Goal: Transaction & Acquisition: Download file/media

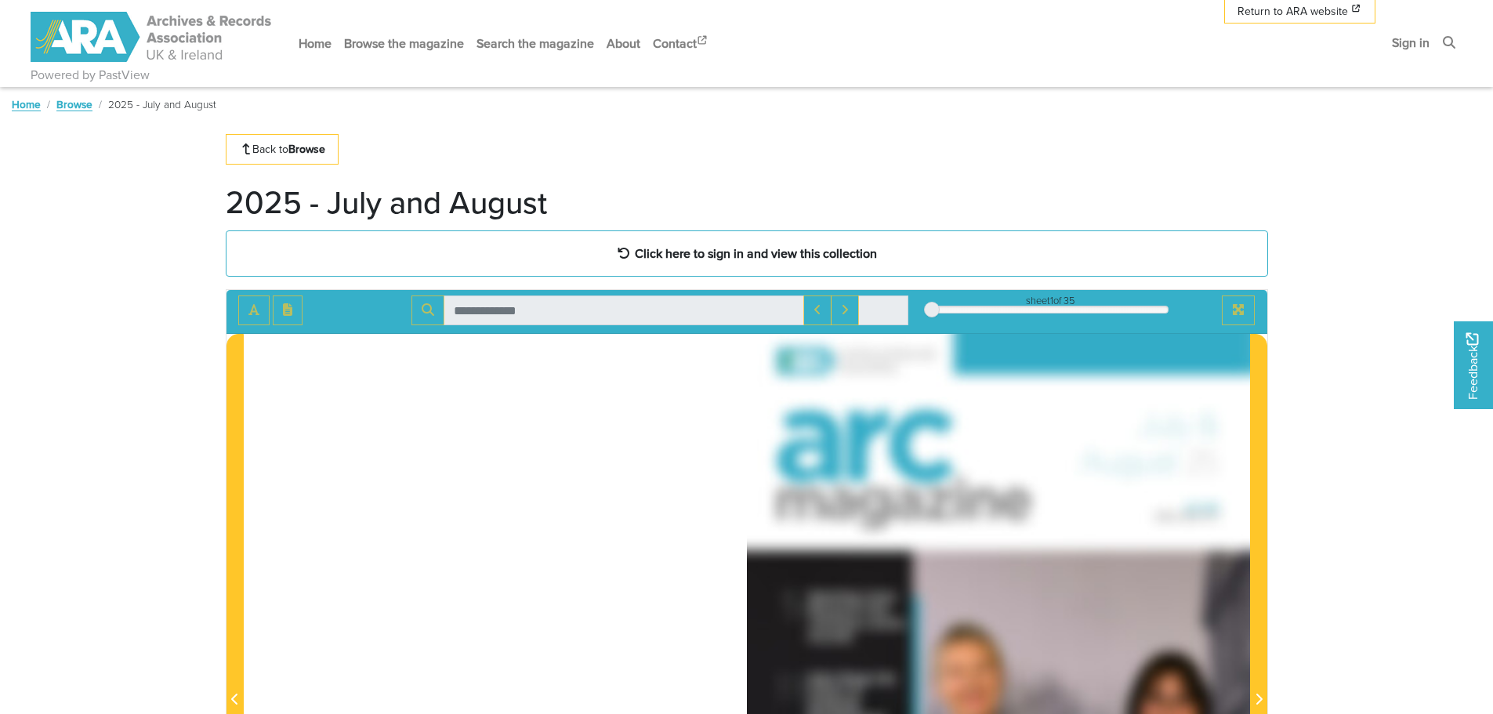
click at [64, 103] on link "Browse" at bounding box center [74, 104] width 36 height 16
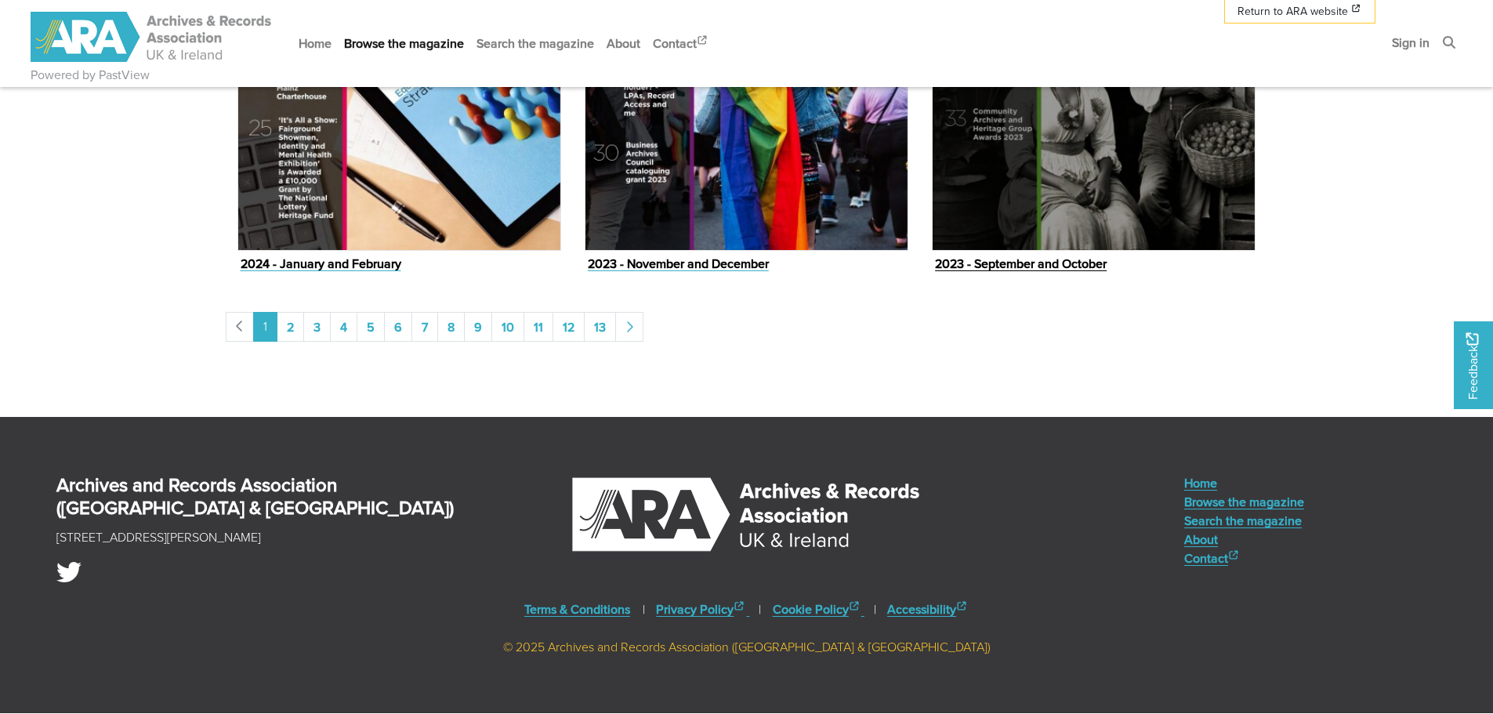
scroll to position [2614, 0]
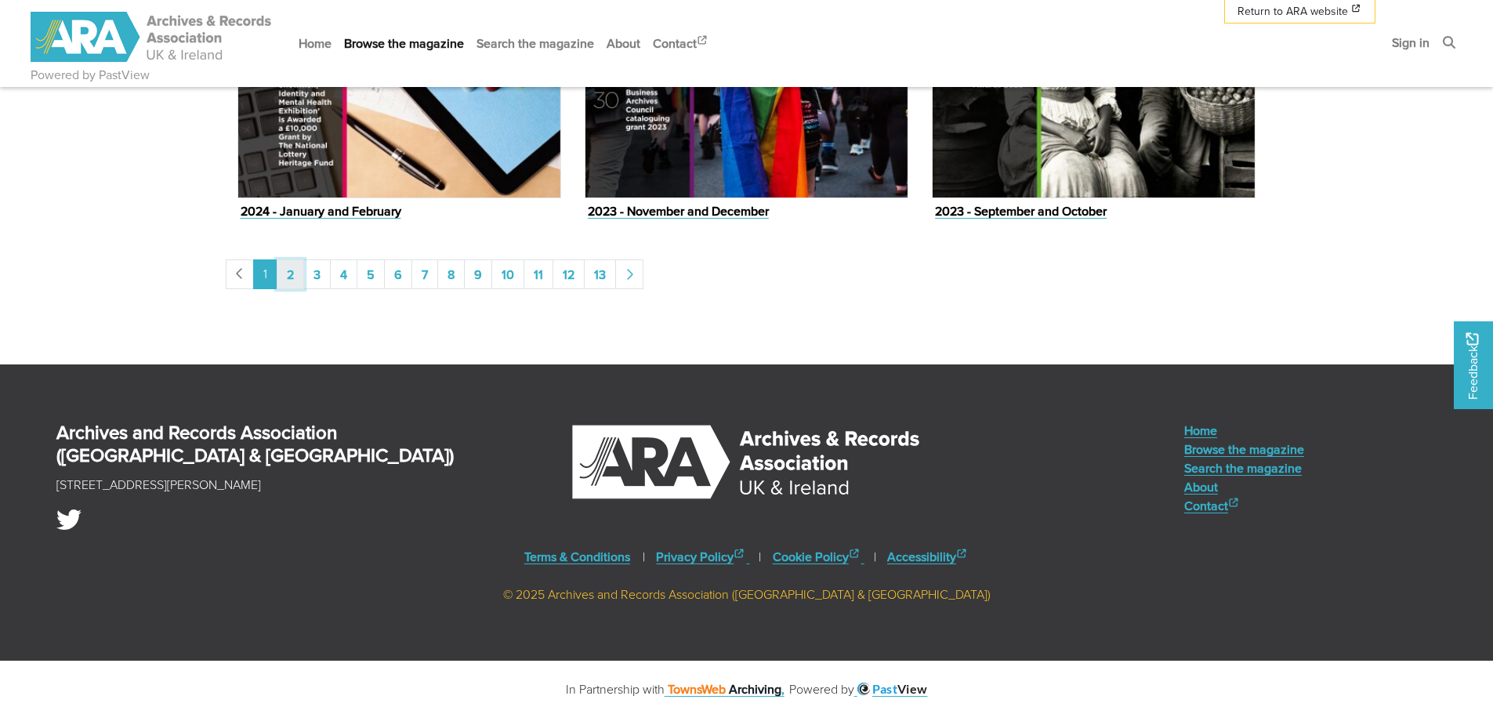
click at [289, 271] on link "2" at bounding box center [290, 274] width 27 height 30
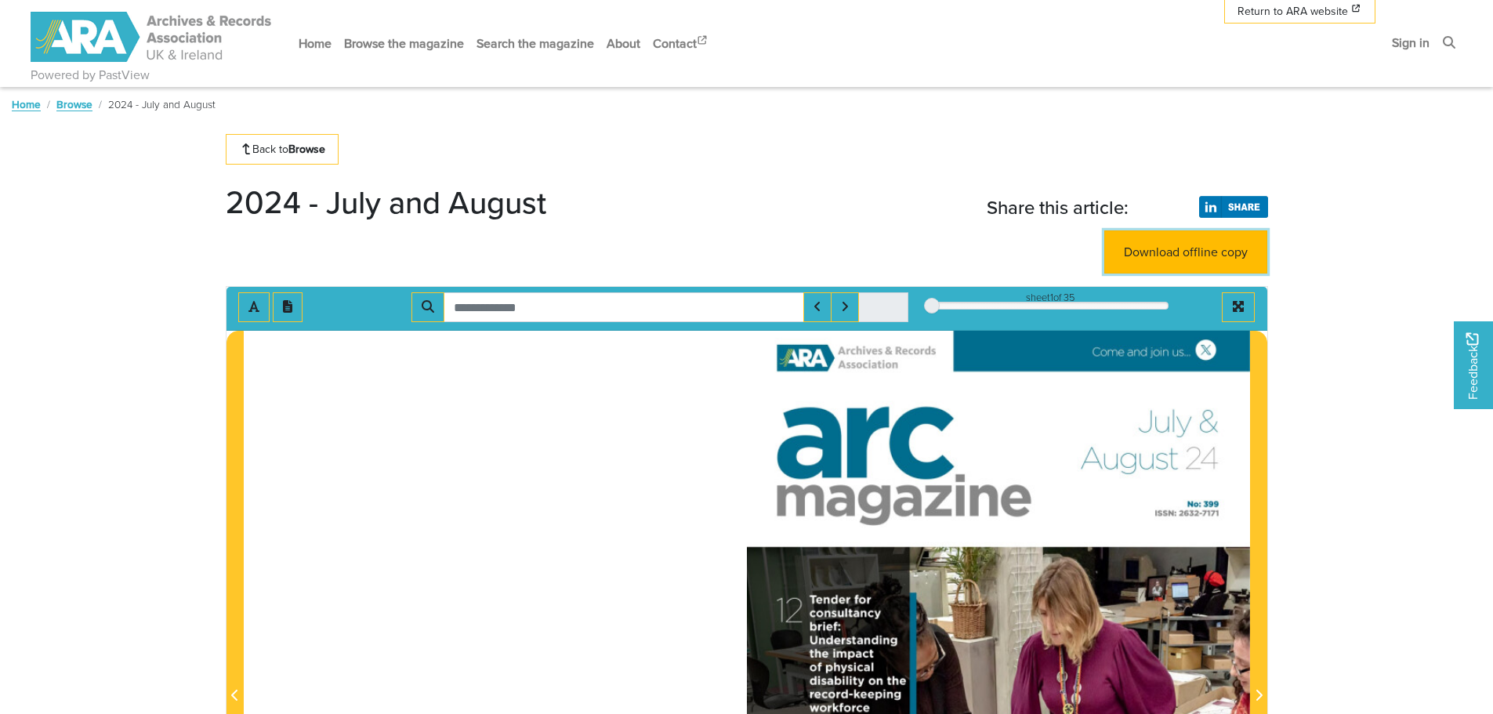
click at [1205, 256] on link "Download offline copy" at bounding box center [1185, 251] width 163 height 43
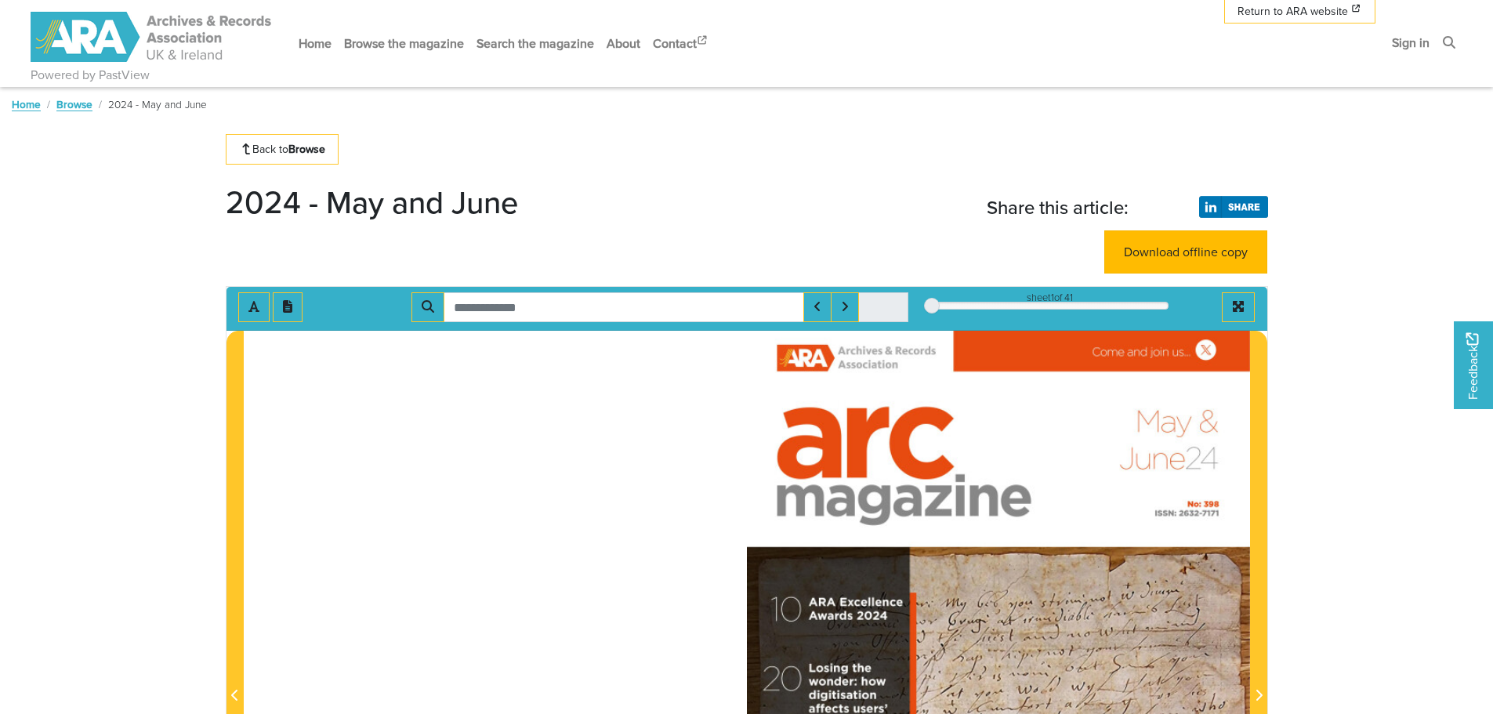
click at [1154, 260] on link "Download offline copy" at bounding box center [1185, 251] width 163 height 43
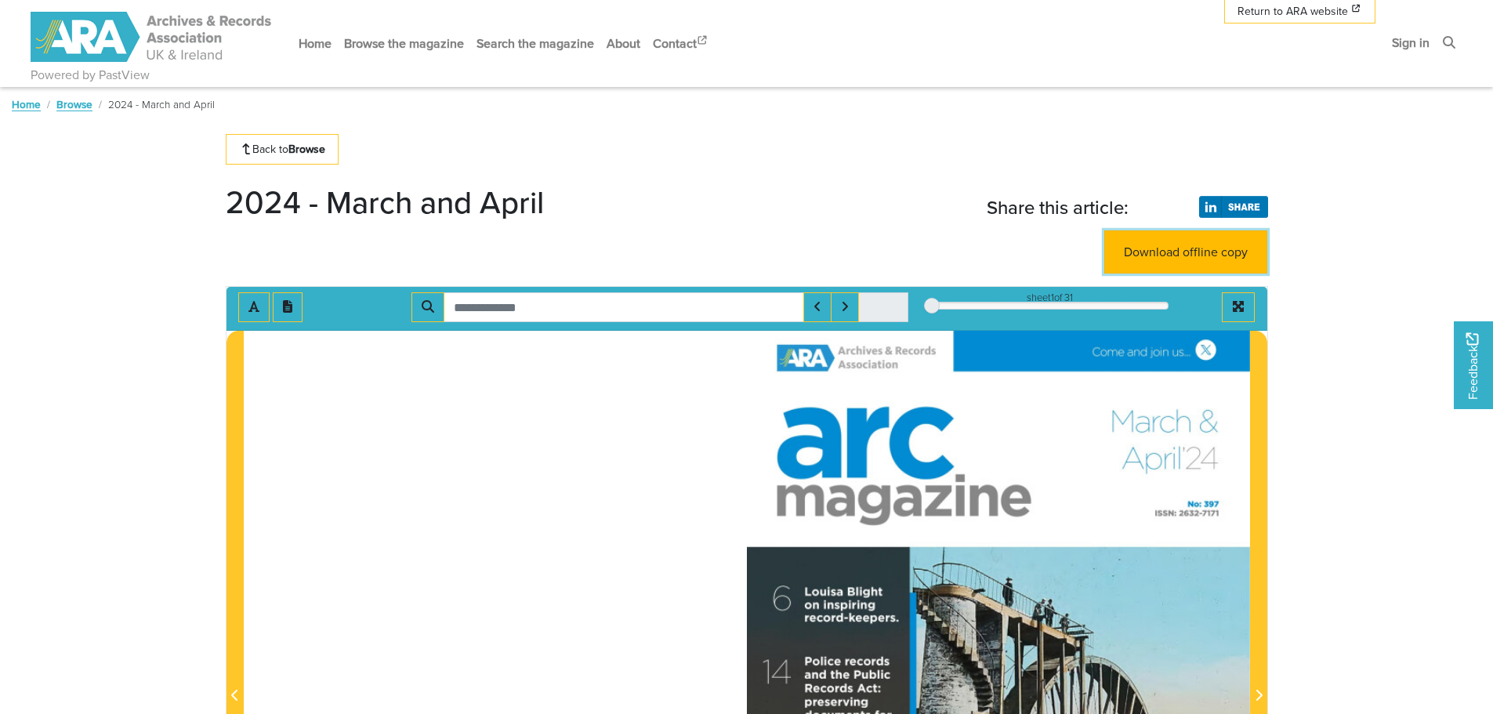
click at [1169, 246] on link "Download offline copy" at bounding box center [1185, 251] width 163 height 43
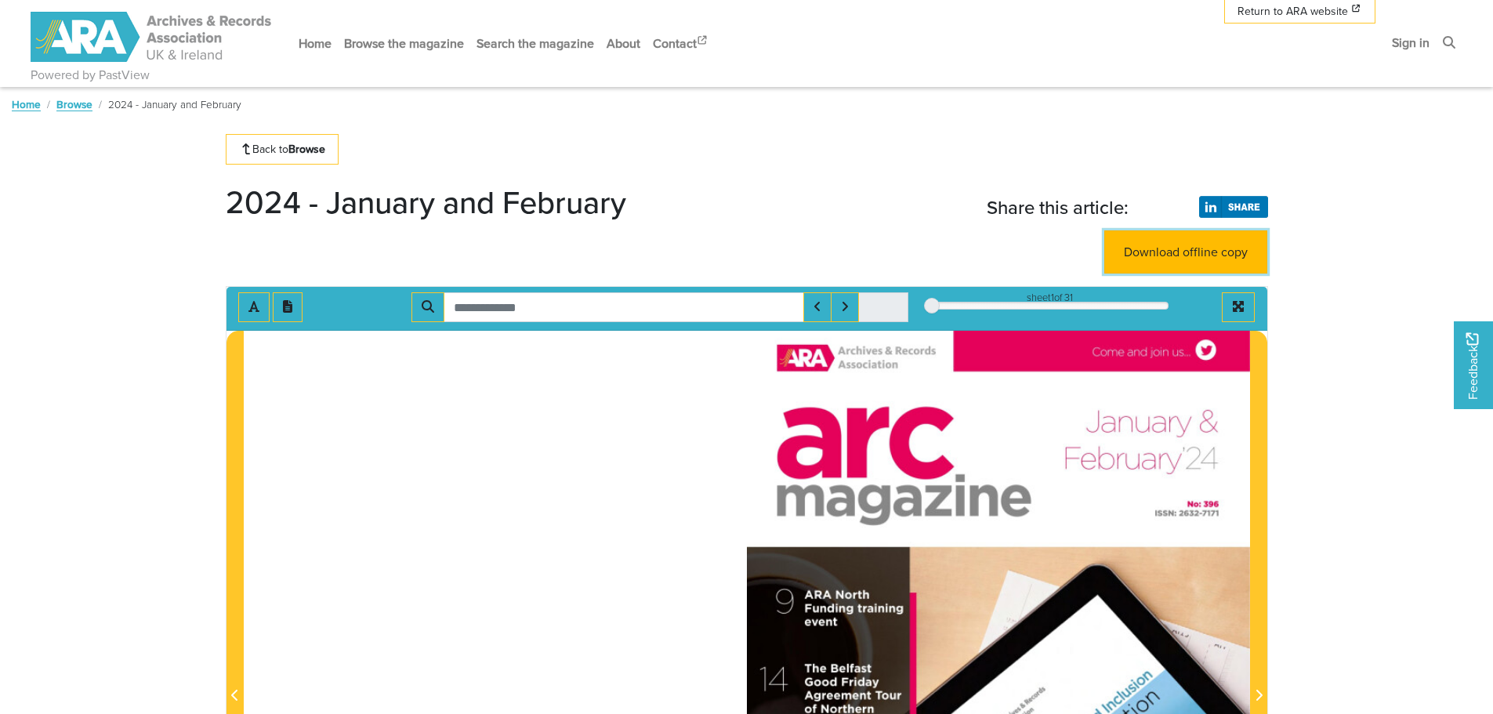
click at [1142, 252] on link "Download offline copy" at bounding box center [1185, 251] width 163 height 43
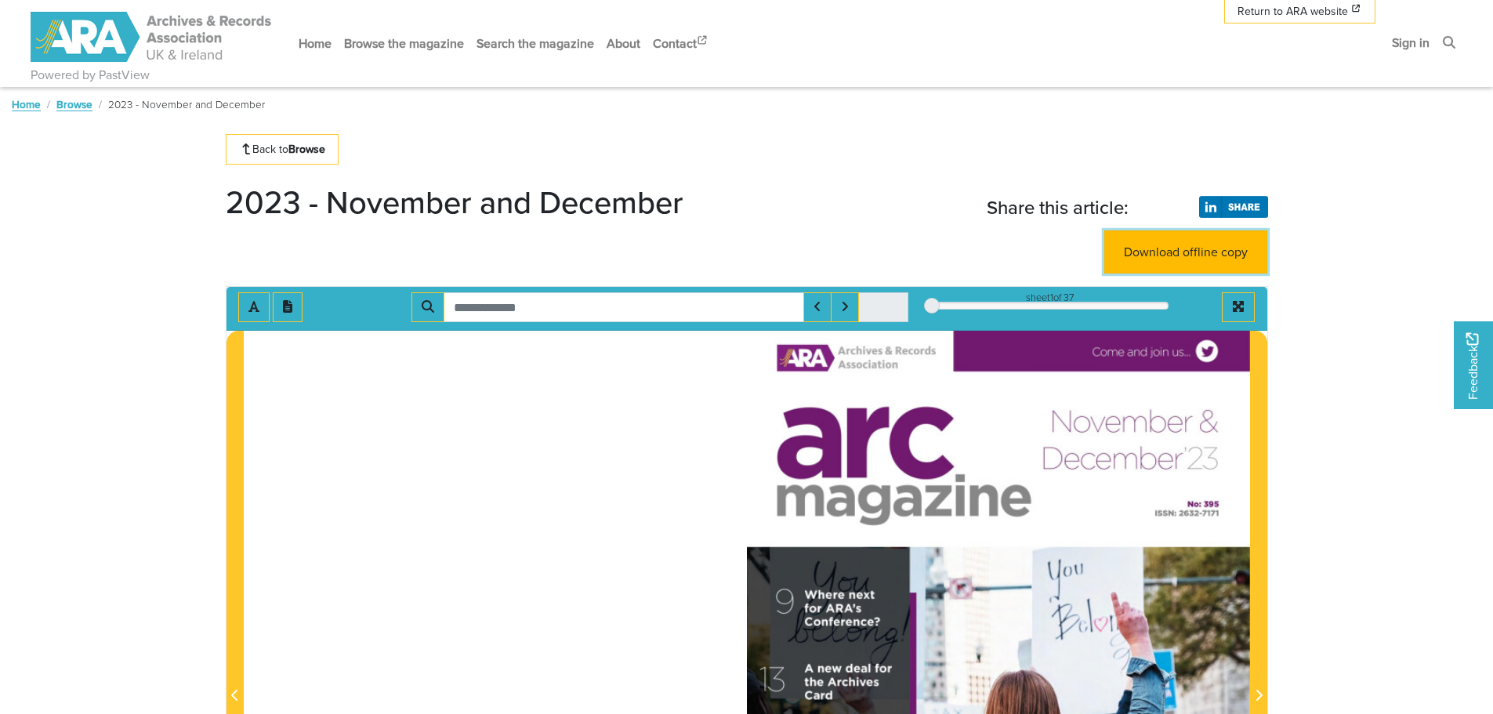
click at [1187, 253] on link "Download offline copy" at bounding box center [1185, 251] width 163 height 43
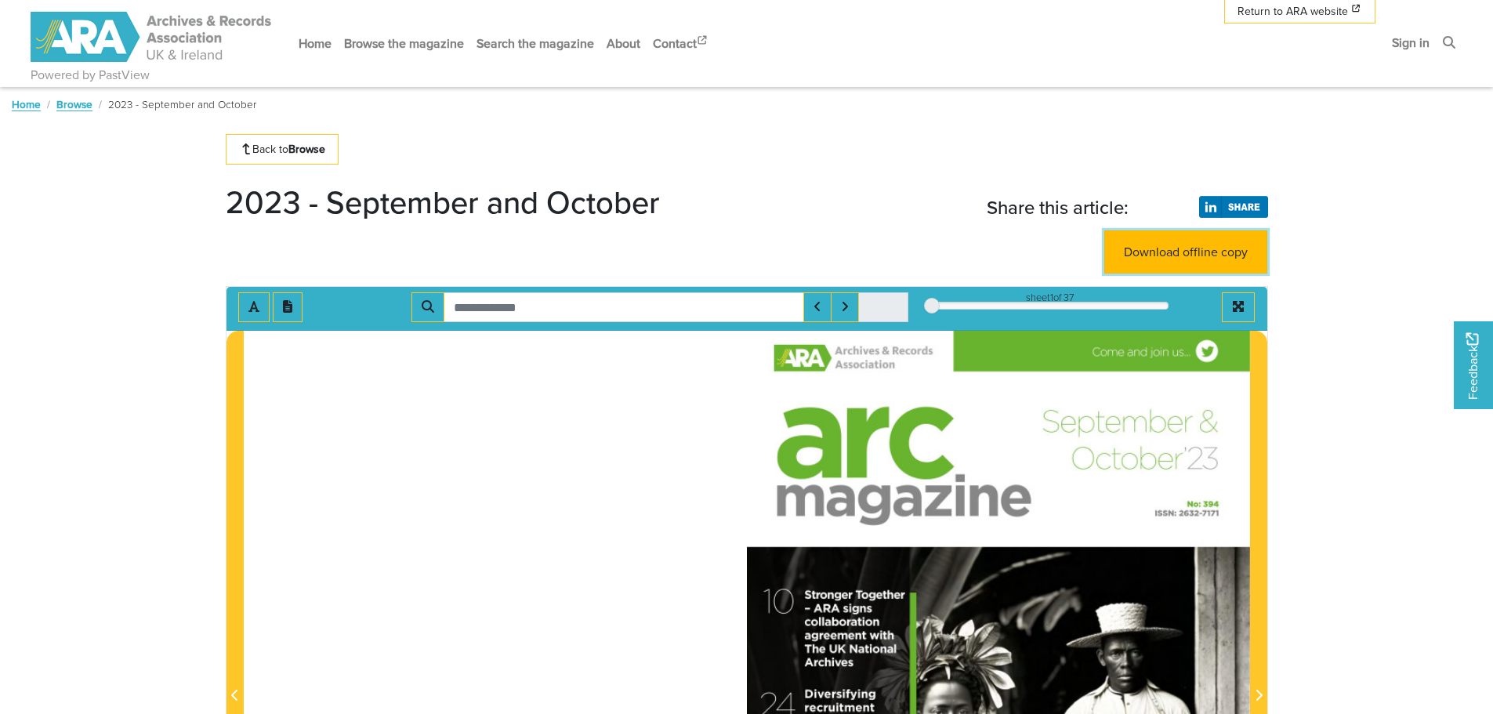
click at [1184, 250] on link "Download offline copy" at bounding box center [1185, 251] width 163 height 43
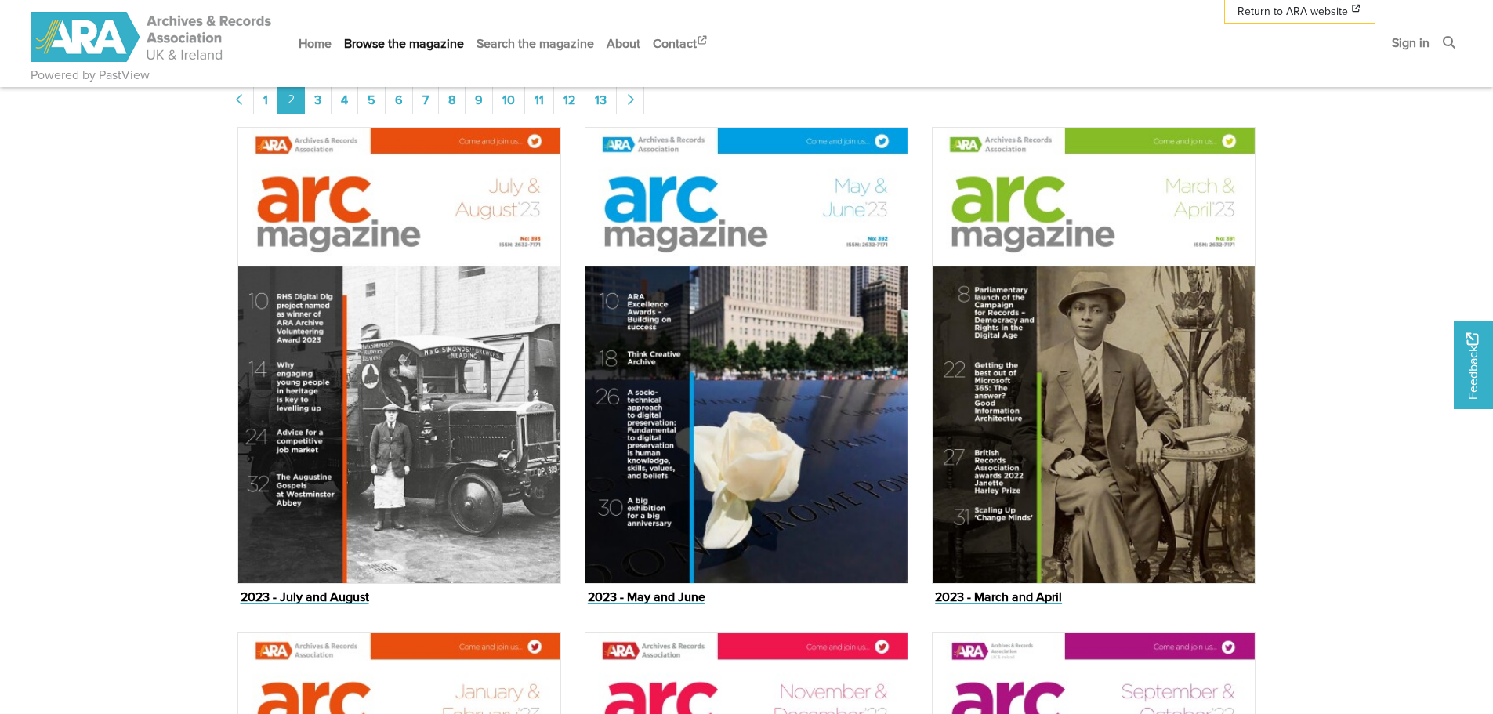
scroll to position [705, 0]
